Goal: Register for event/course

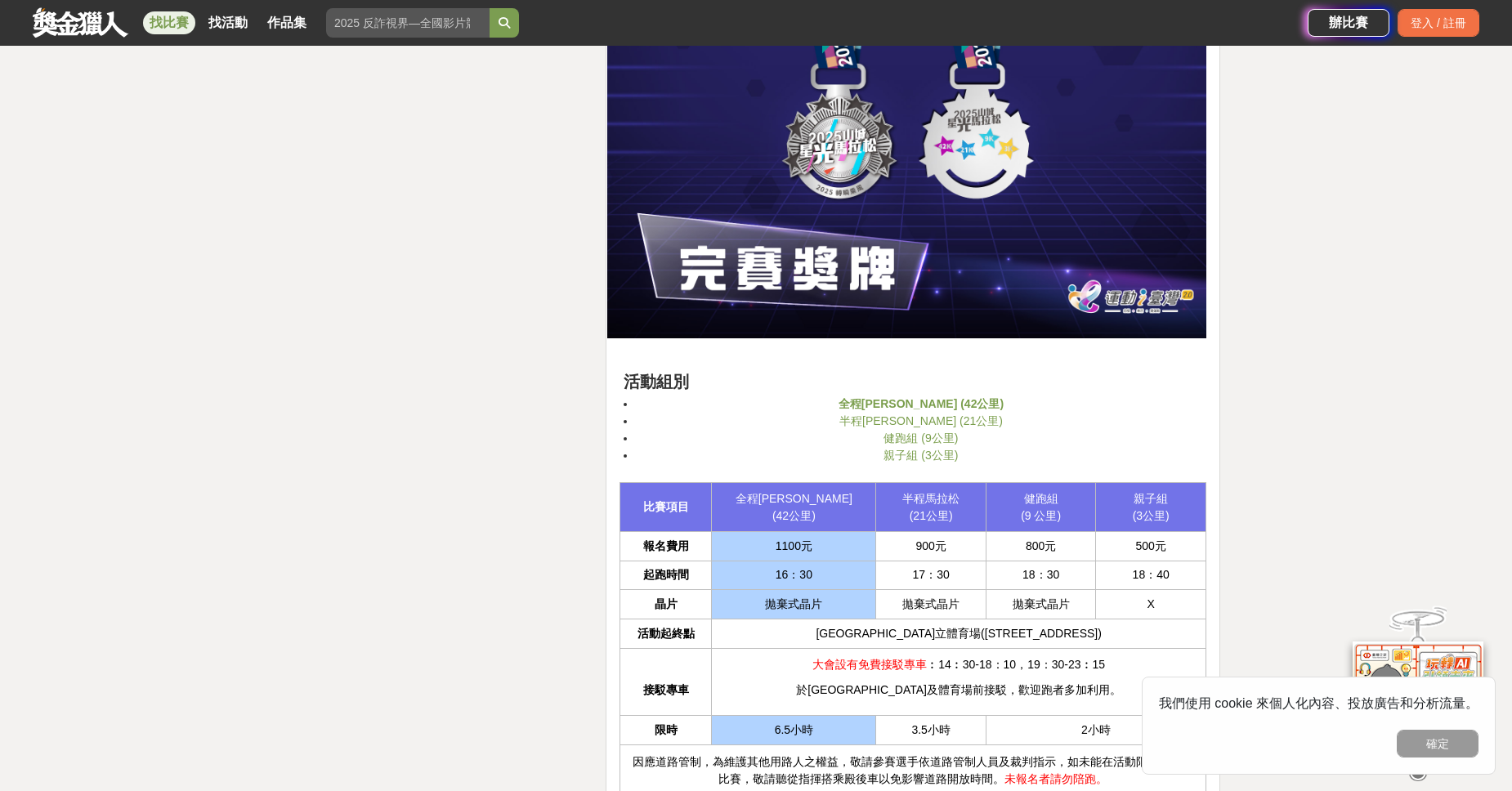
scroll to position [3912, 0]
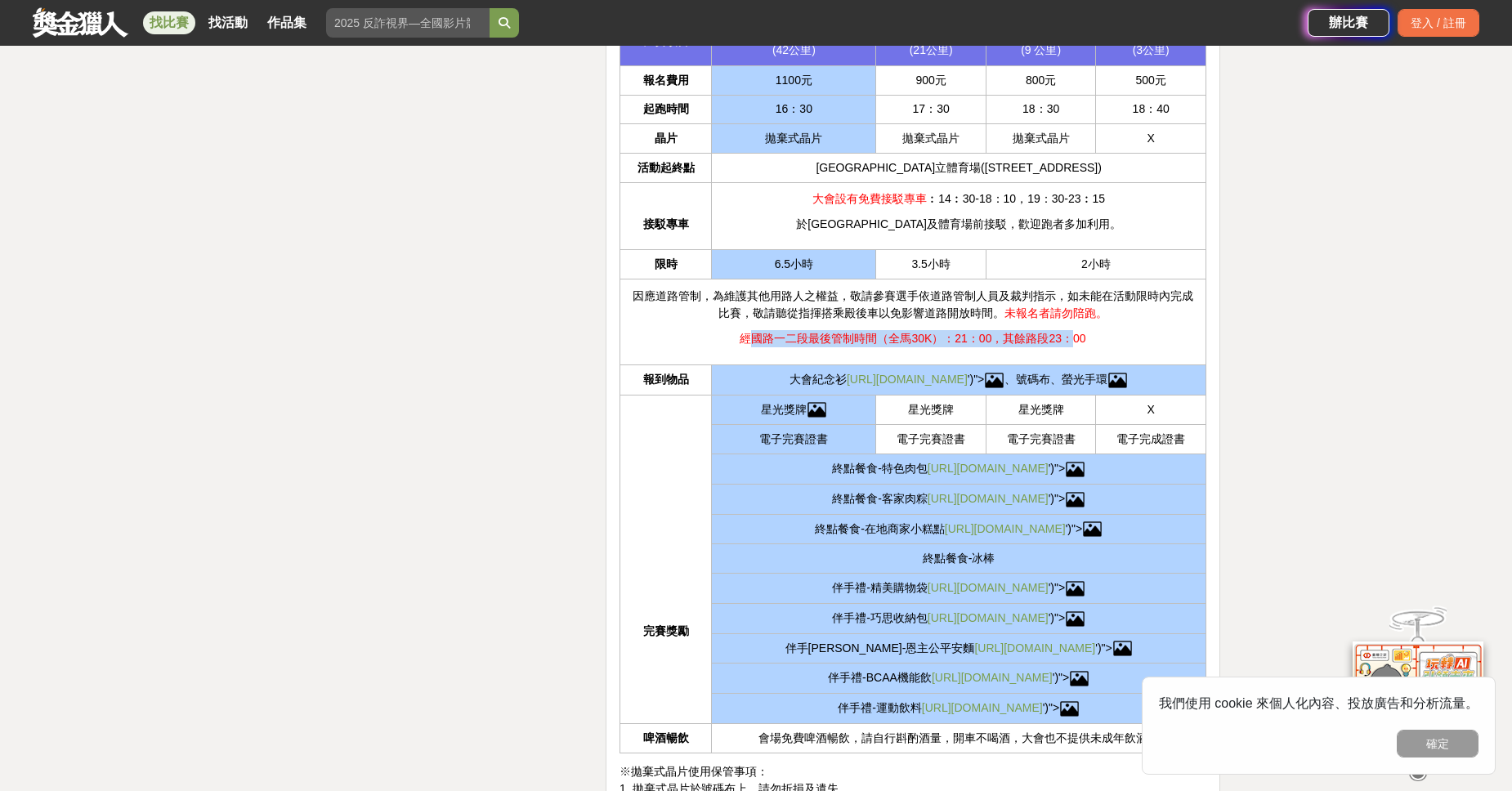
drag, startPoint x: 748, startPoint y: 323, endPoint x: 1073, endPoint y: 325, distance: 325.0
click at [1073, 332] on span "經國路一二段最後管制時間（全馬30K）：21：00，其餘路段23：00" at bounding box center [912, 338] width 346 height 13
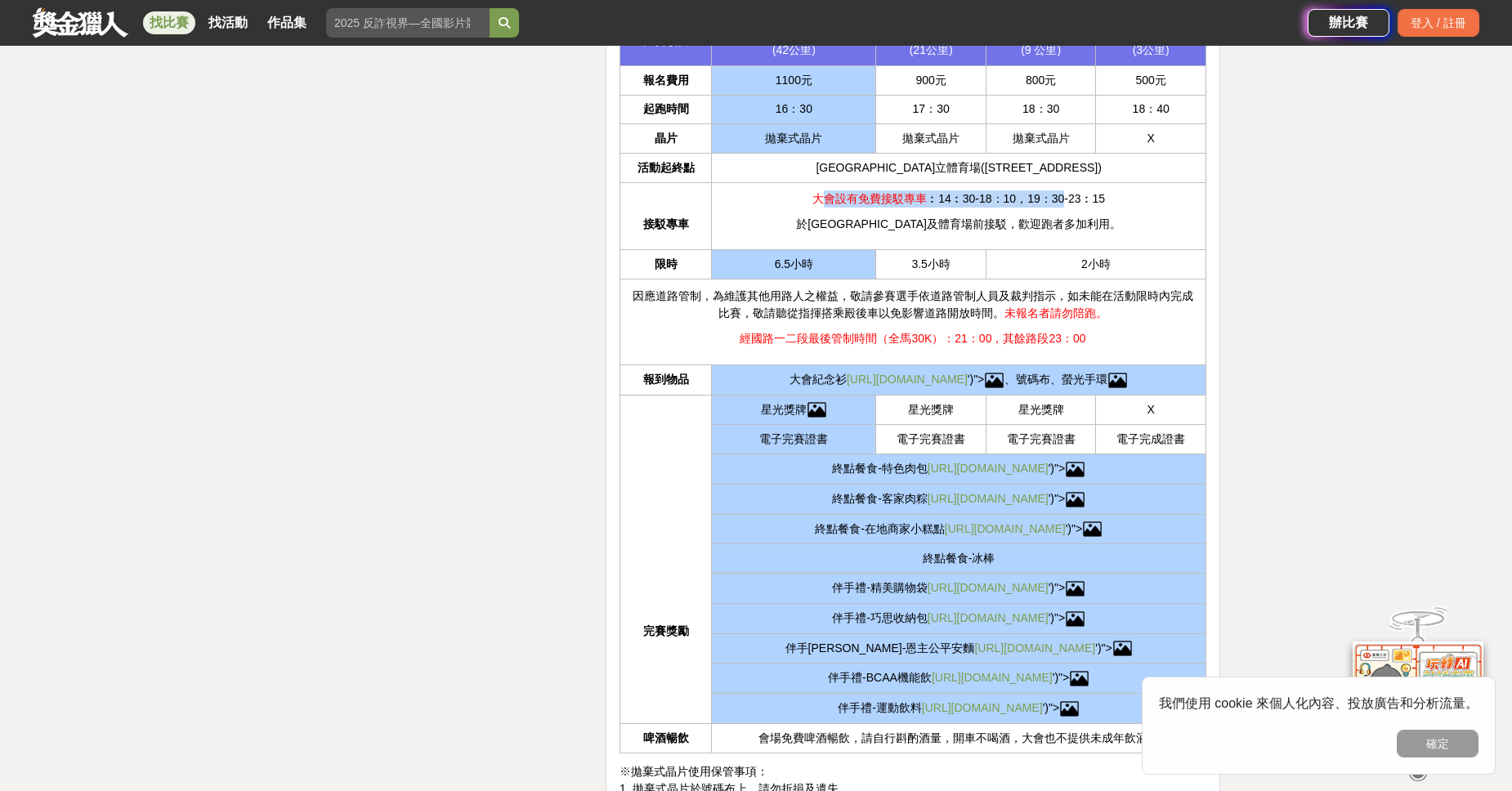
drag, startPoint x: 852, startPoint y: 202, endPoint x: 1048, endPoint y: 204, distance: 196.0
click at [1048, 204] on p "大會設有免費接駁專車 ︰14︰30-18：10，19：30-23︰15" at bounding box center [958, 198] width 477 height 17
click at [1044, 212] on td "大會設有免費接駁專車 ︰14︰30-18：10，19：30-23︰15 於[GEOGRAPHIC_DATA]及體育場前接駁，歡迎跑者多加利用。" at bounding box center [959, 216] width 495 height 67
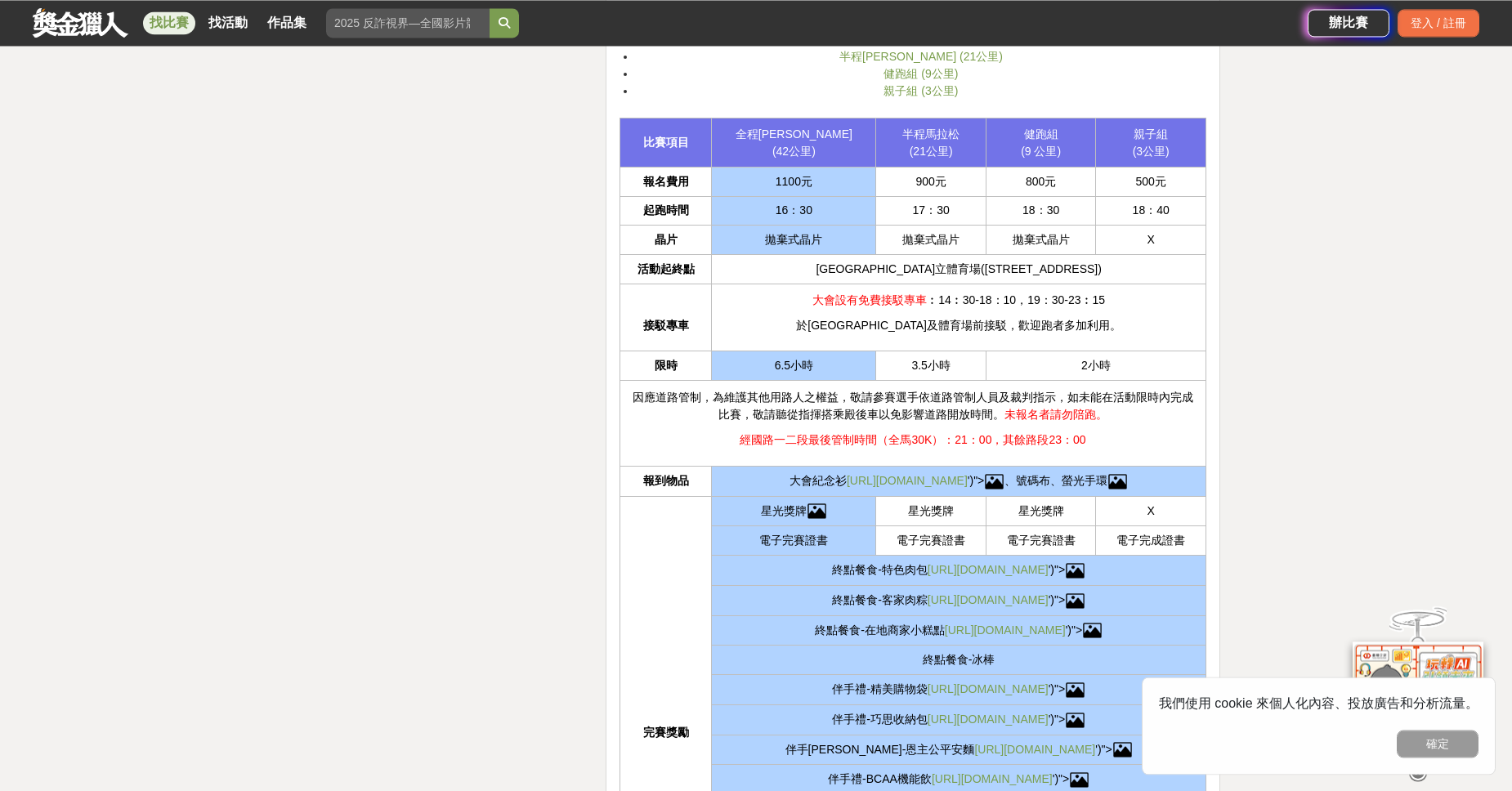
scroll to position [3726, 0]
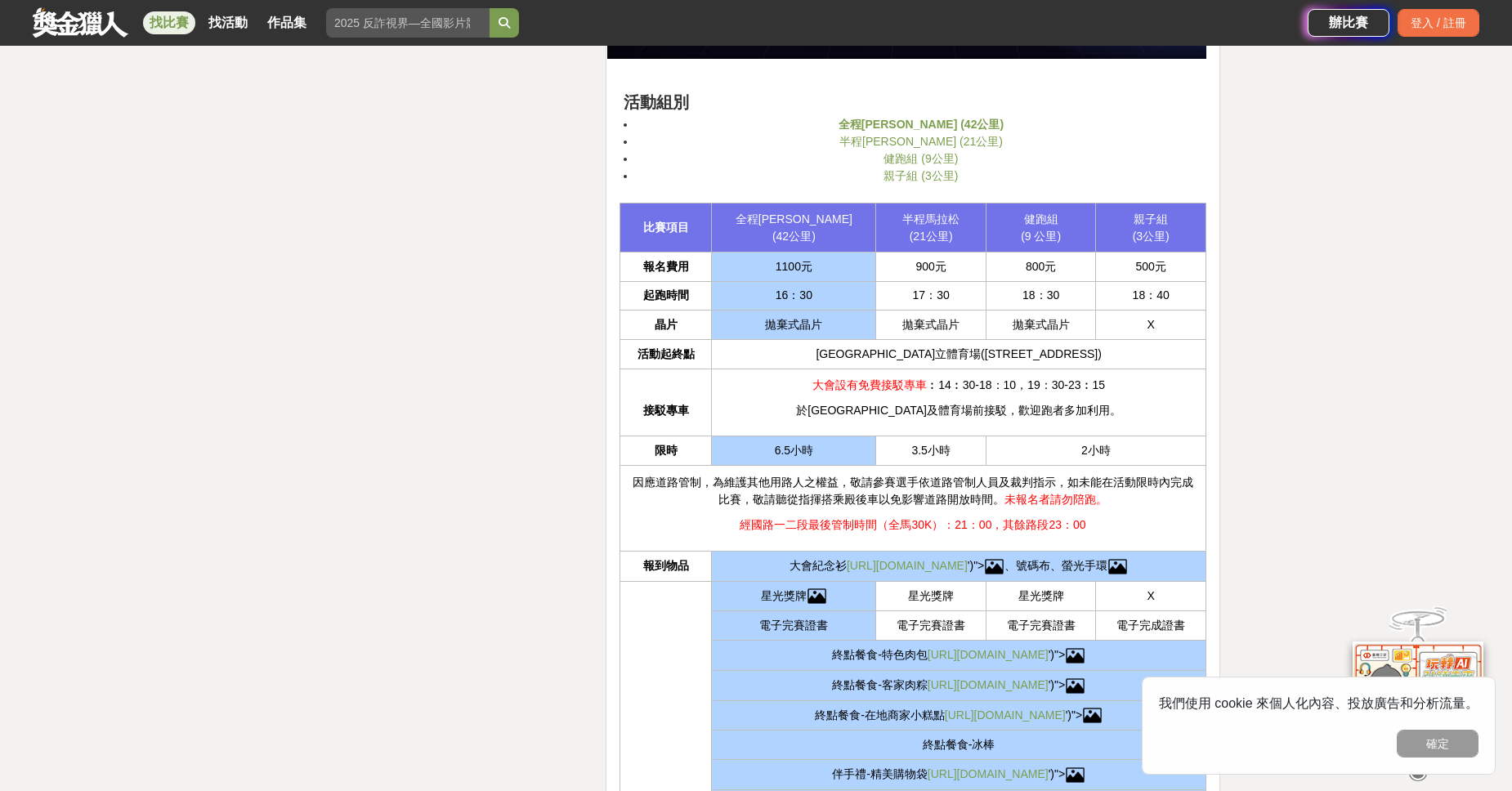
click at [931, 143] on link "半程[PERSON_NAME] (21公里)" at bounding box center [921, 141] width 163 height 13
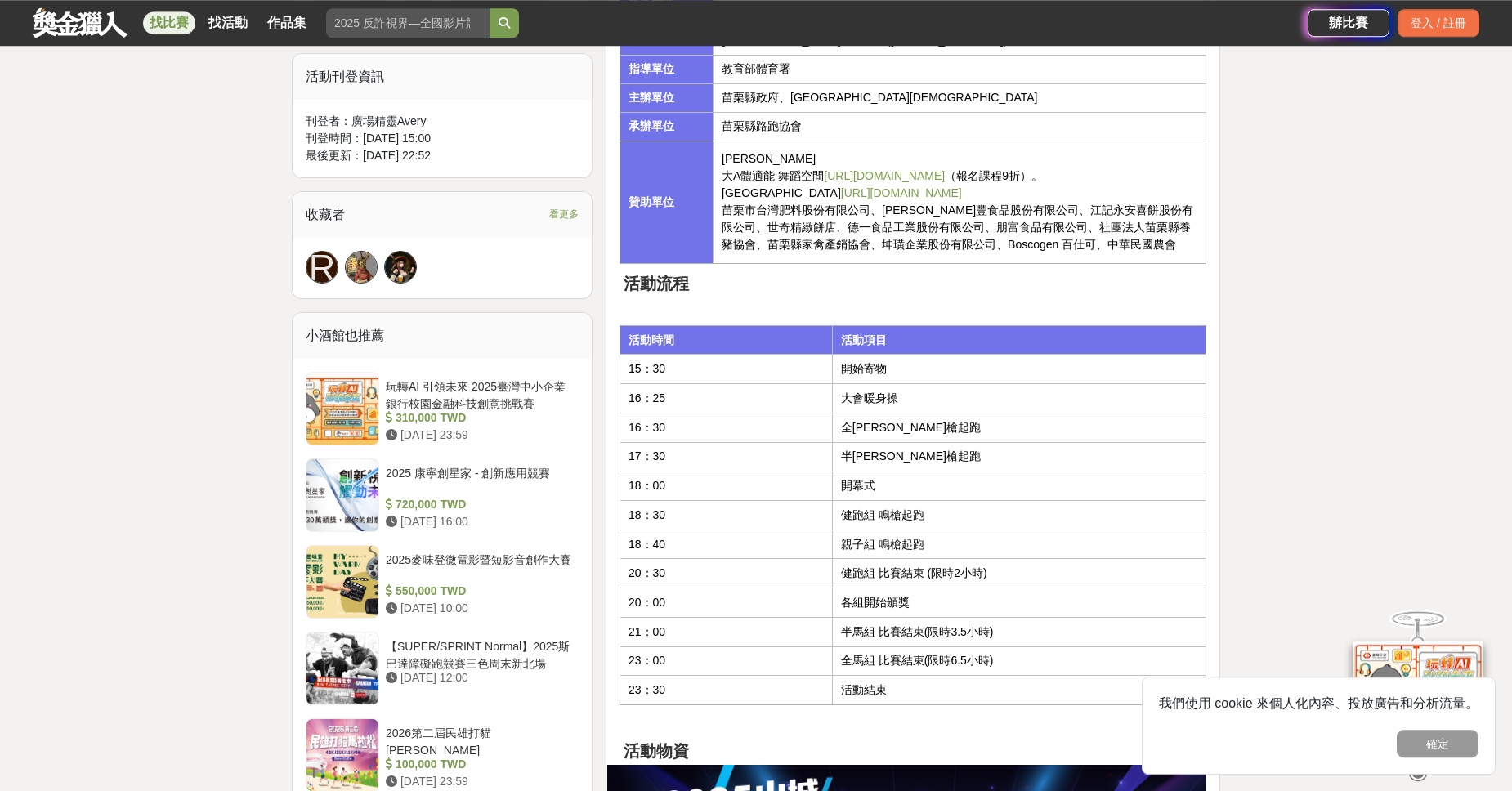
scroll to position [838, 0]
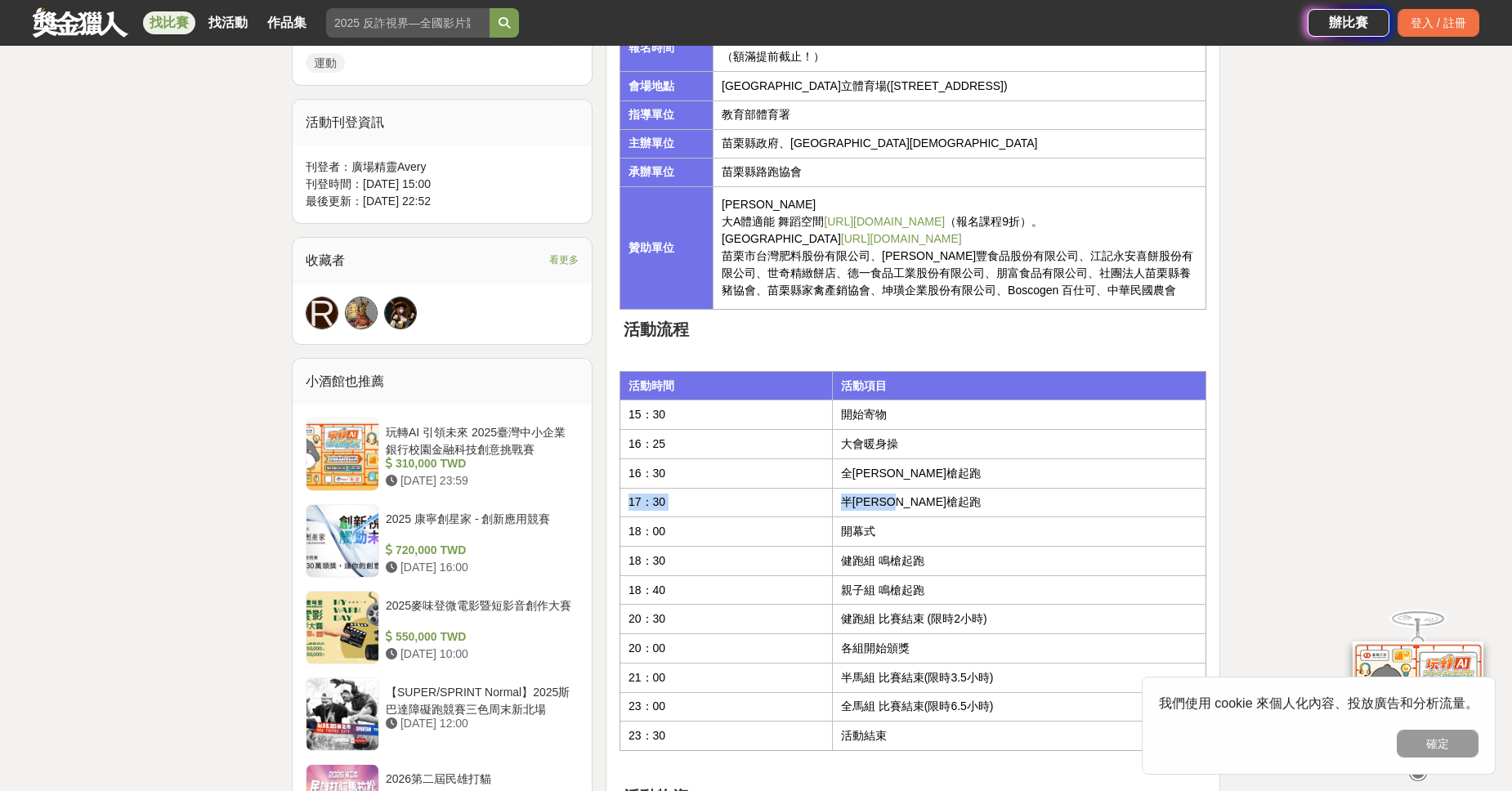
drag, startPoint x: 918, startPoint y: 507, endPoint x: 619, endPoint y: 506, distance: 299.0
click at [620, 506] on figure "活動時間 活動項目 15：30 開始寄物 16：25 大會暖身操 16：30 全[PERSON_NAME]槍起跑 17：30 半[PERSON_NAME]槍起…" at bounding box center [913, 562] width 587 height 380
click at [961, 519] on td "開幕式" at bounding box center [1019, 531] width 373 height 29
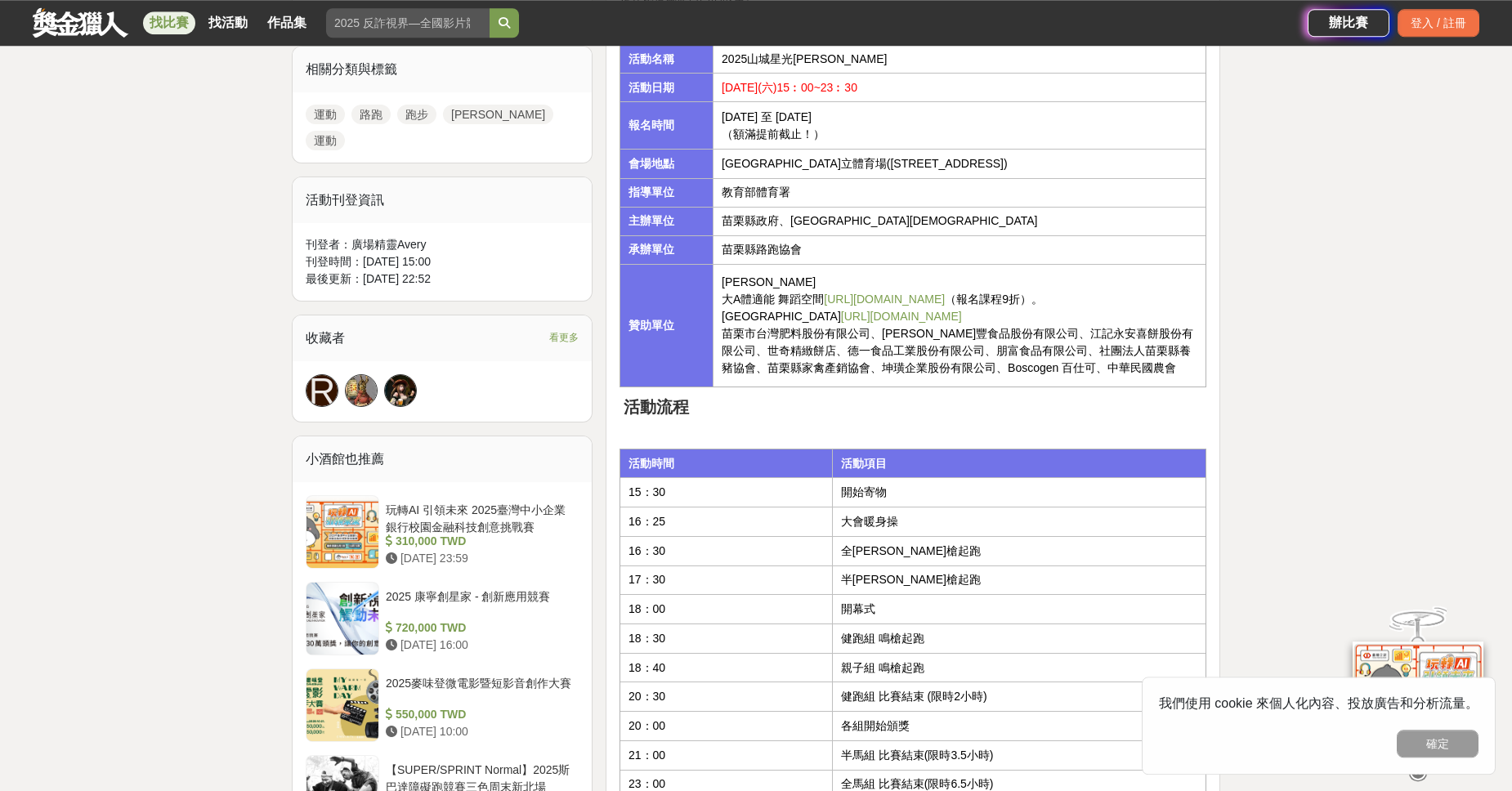
scroll to position [559, 0]
